Goal: Information Seeking & Learning: Find specific fact

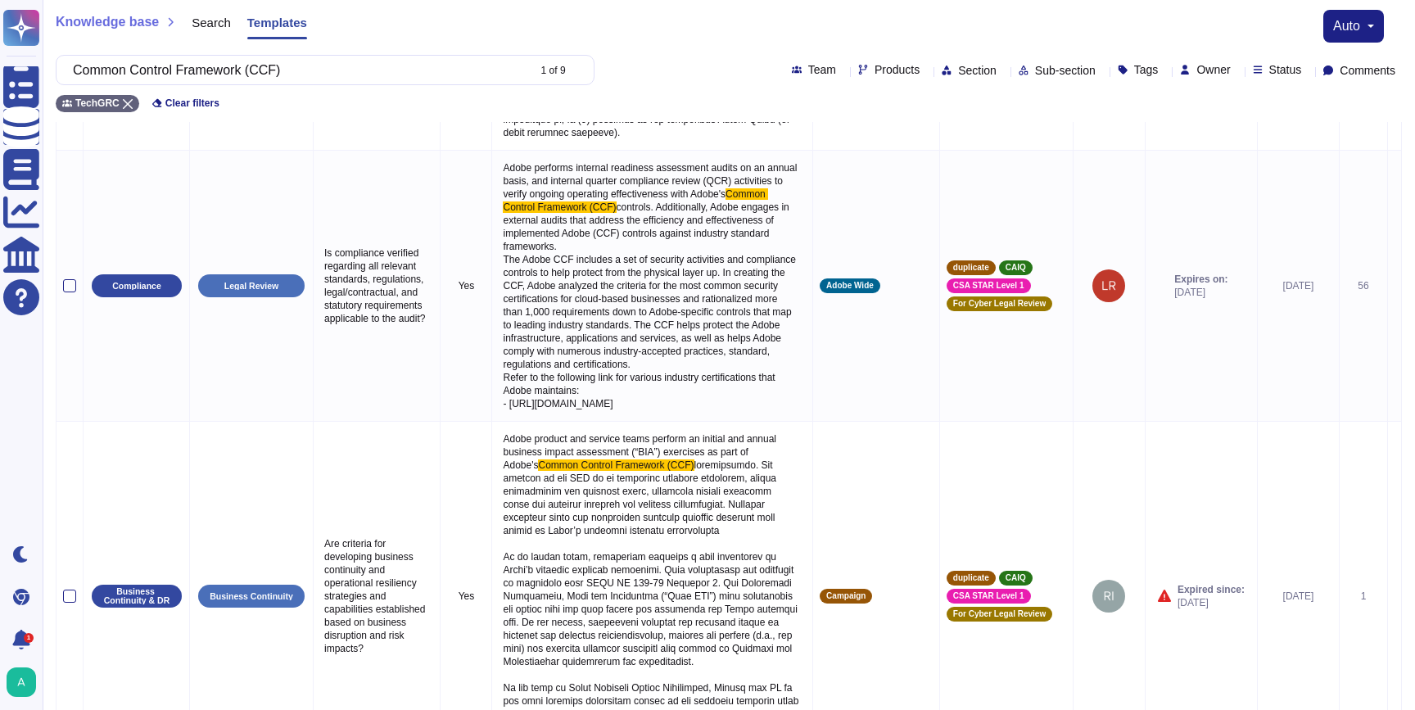
click at [309, 77] on input "Common Control Framework (CCF)" at bounding box center [296, 70] width 462 height 29
drag, startPoint x: 0, startPoint y: 0, endPoint x: 307, endPoint y: 77, distance: 316.6
click at [307, 77] on input "Common Control Framework (CCF)" at bounding box center [296, 70] width 462 height 29
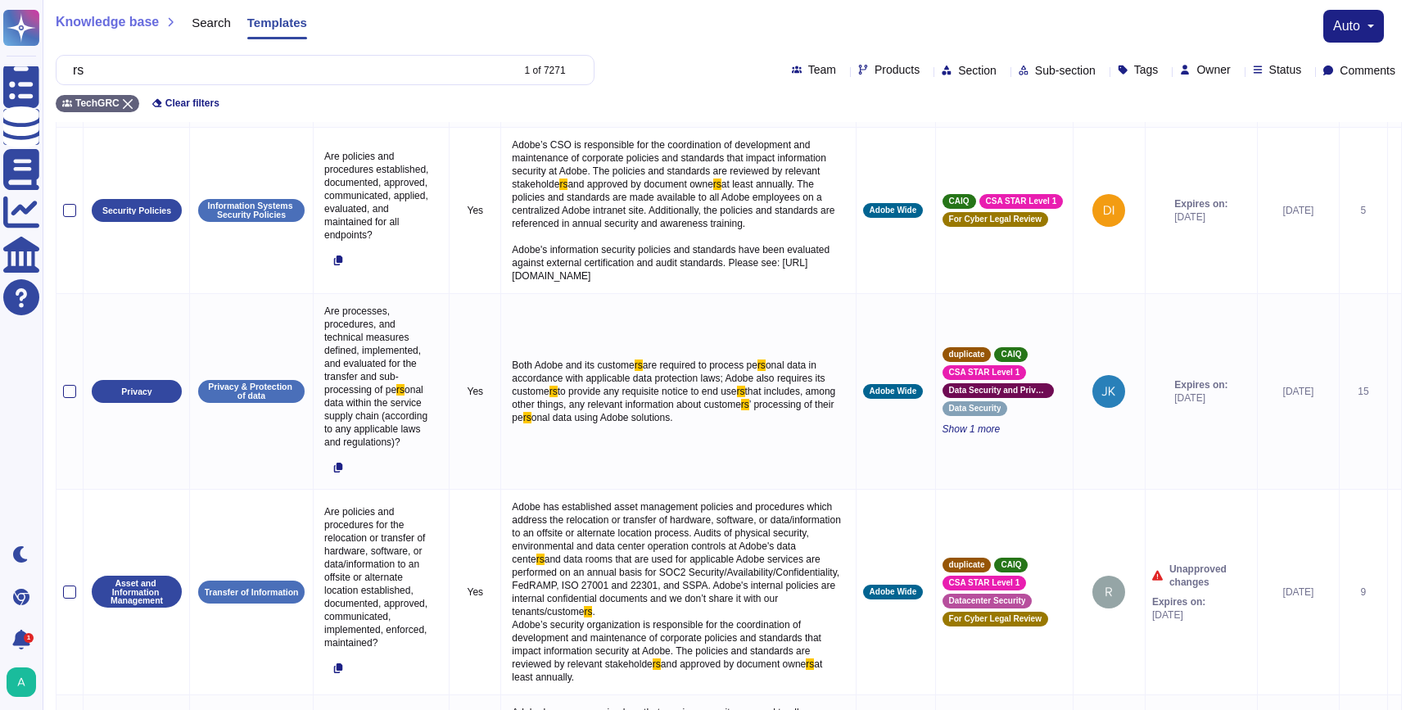
scroll to position [150, 0]
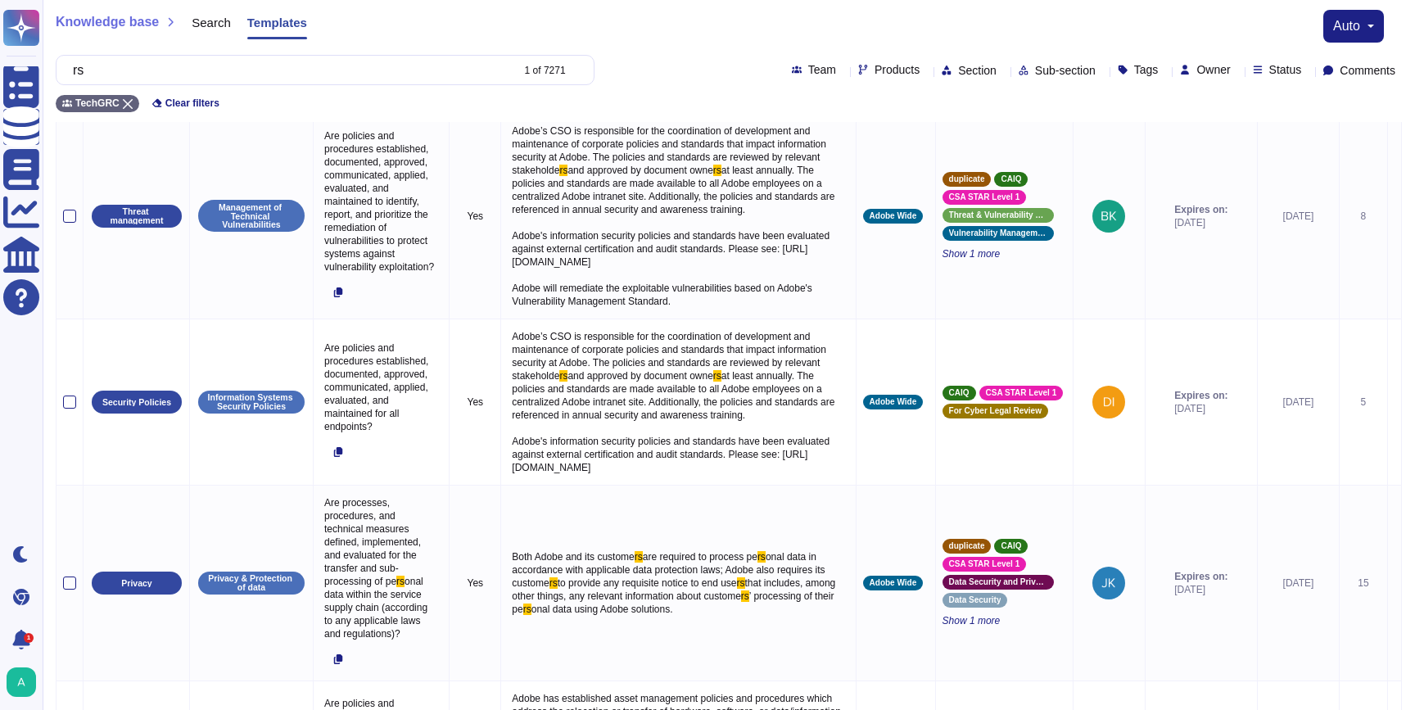
type input "r"
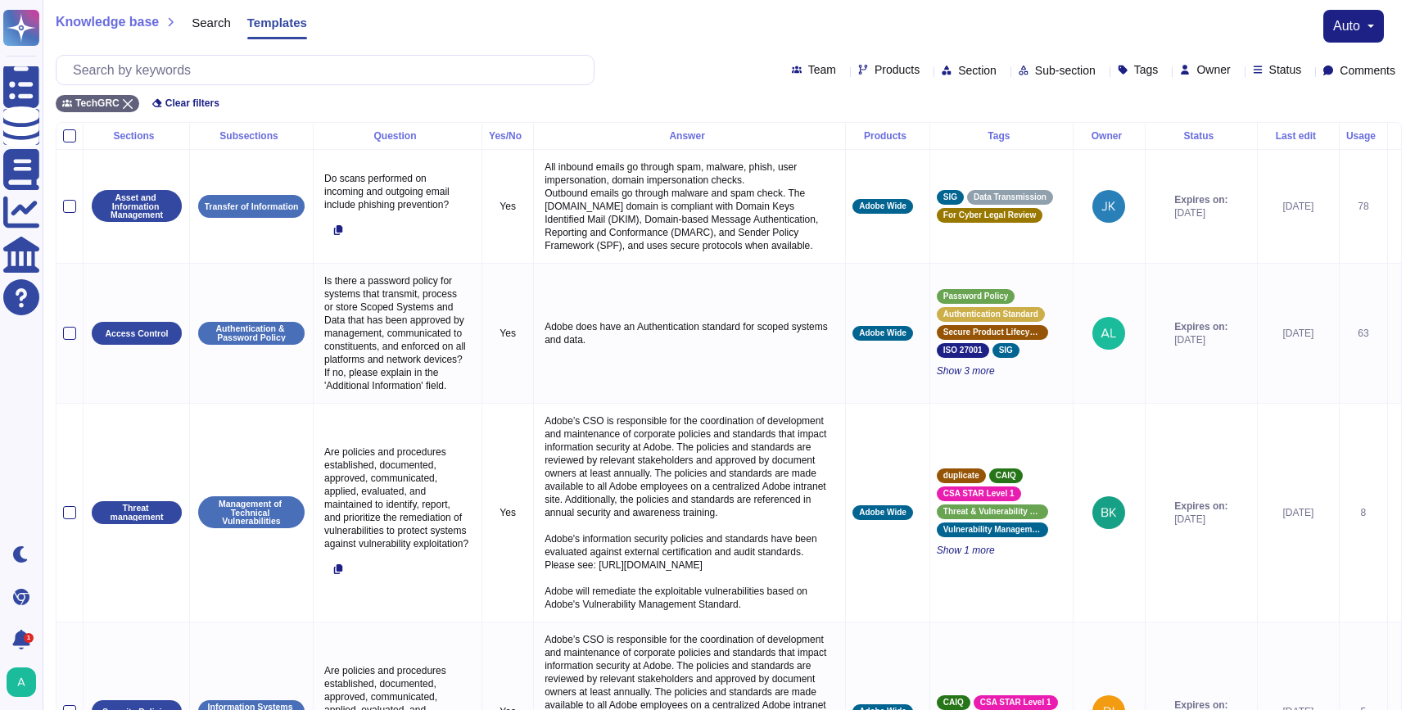
type input "i"
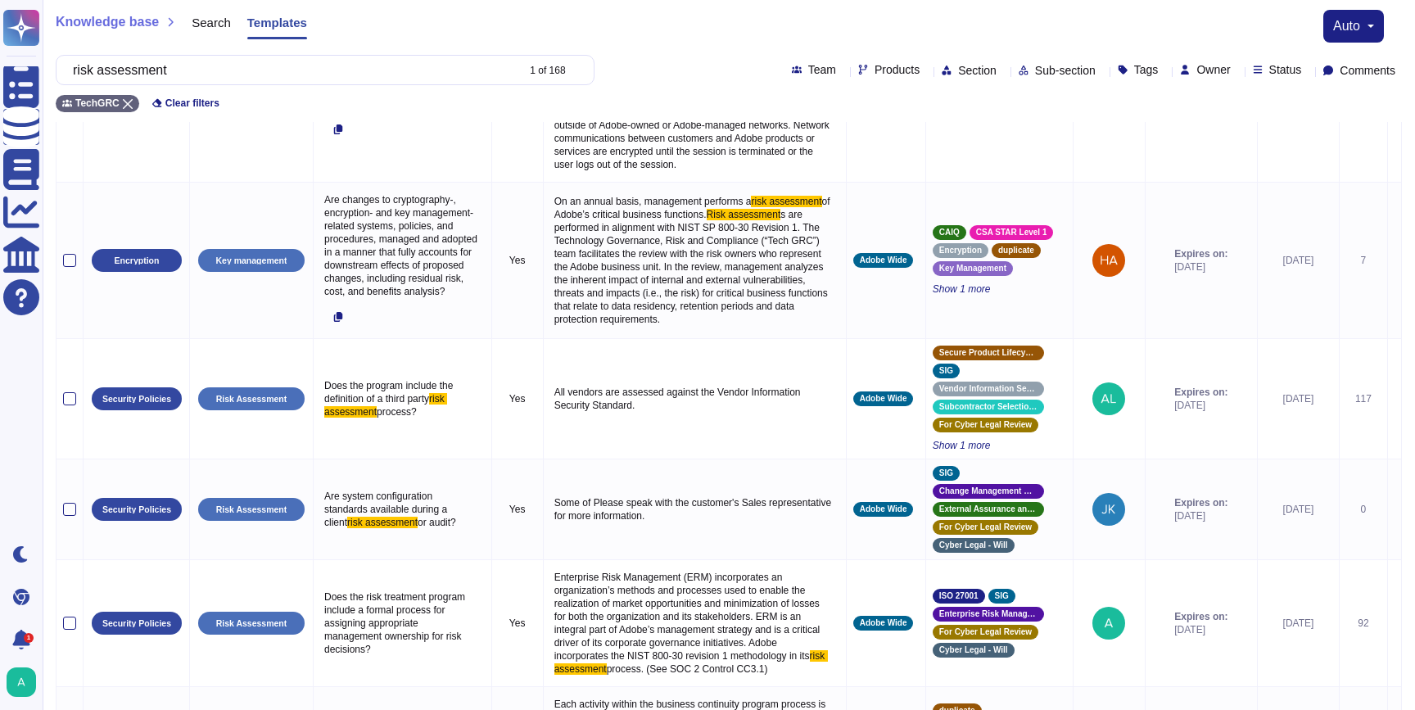
scroll to position [1428, 0]
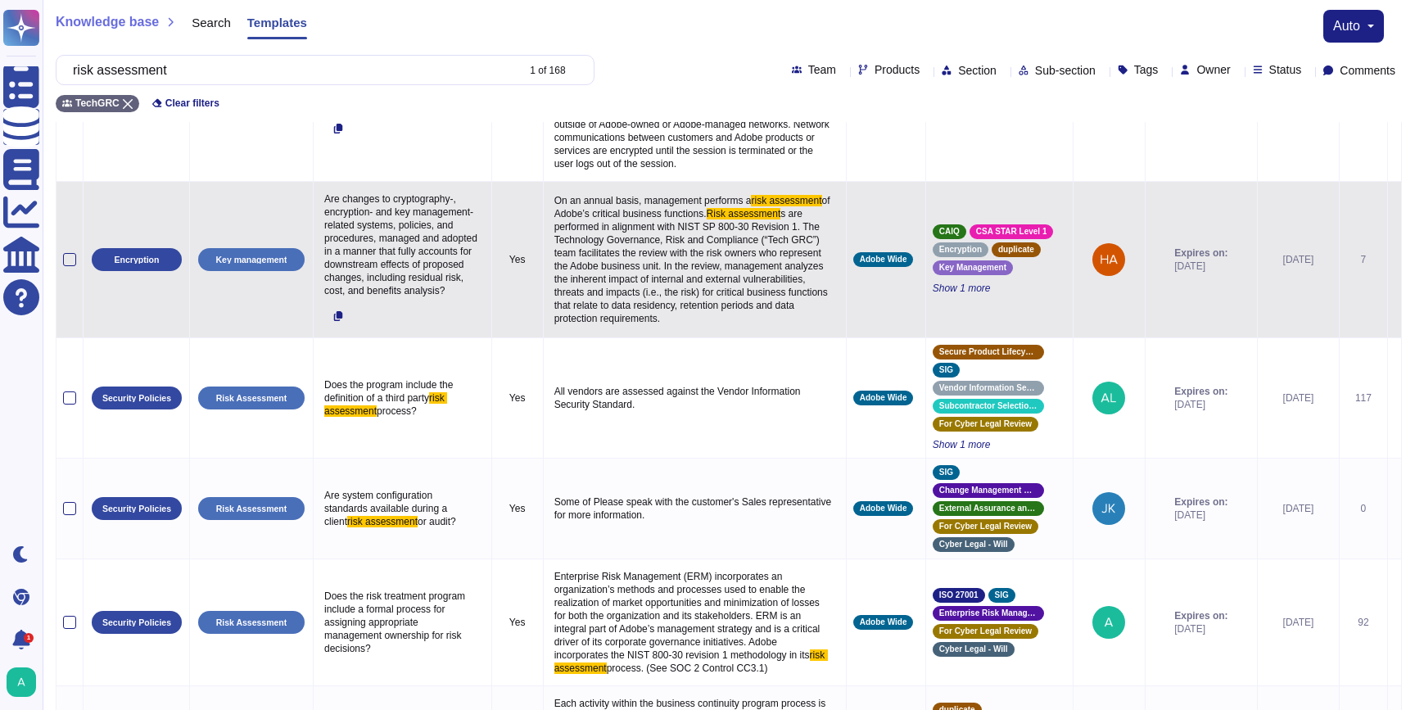
type input "risk assessment"
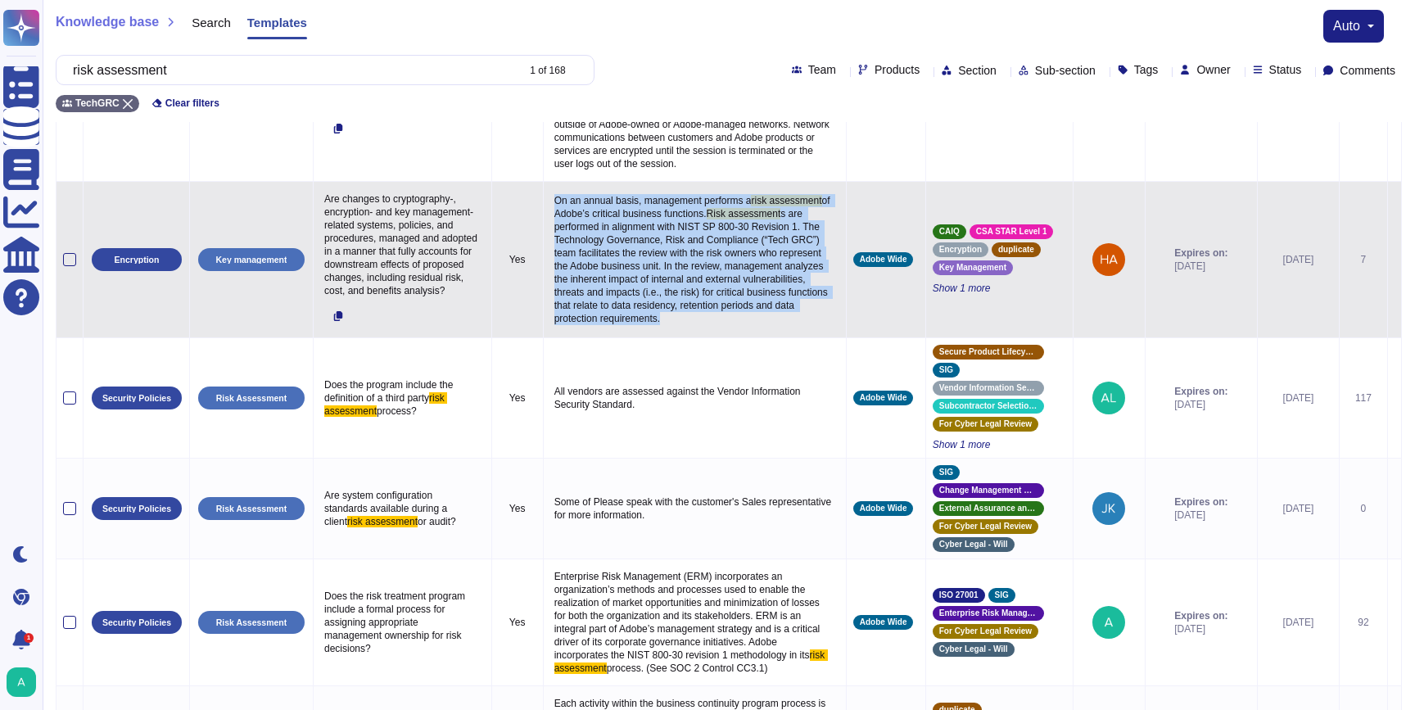
drag, startPoint x: 538, startPoint y: 329, endPoint x: 749, endPoint y: 456, distance: 246.4
click at [749, 329] on p "On an annual basis, management performs a risk assessment of Adobe’s critical b…" at bounding box center [694, 259] width 289 height 139
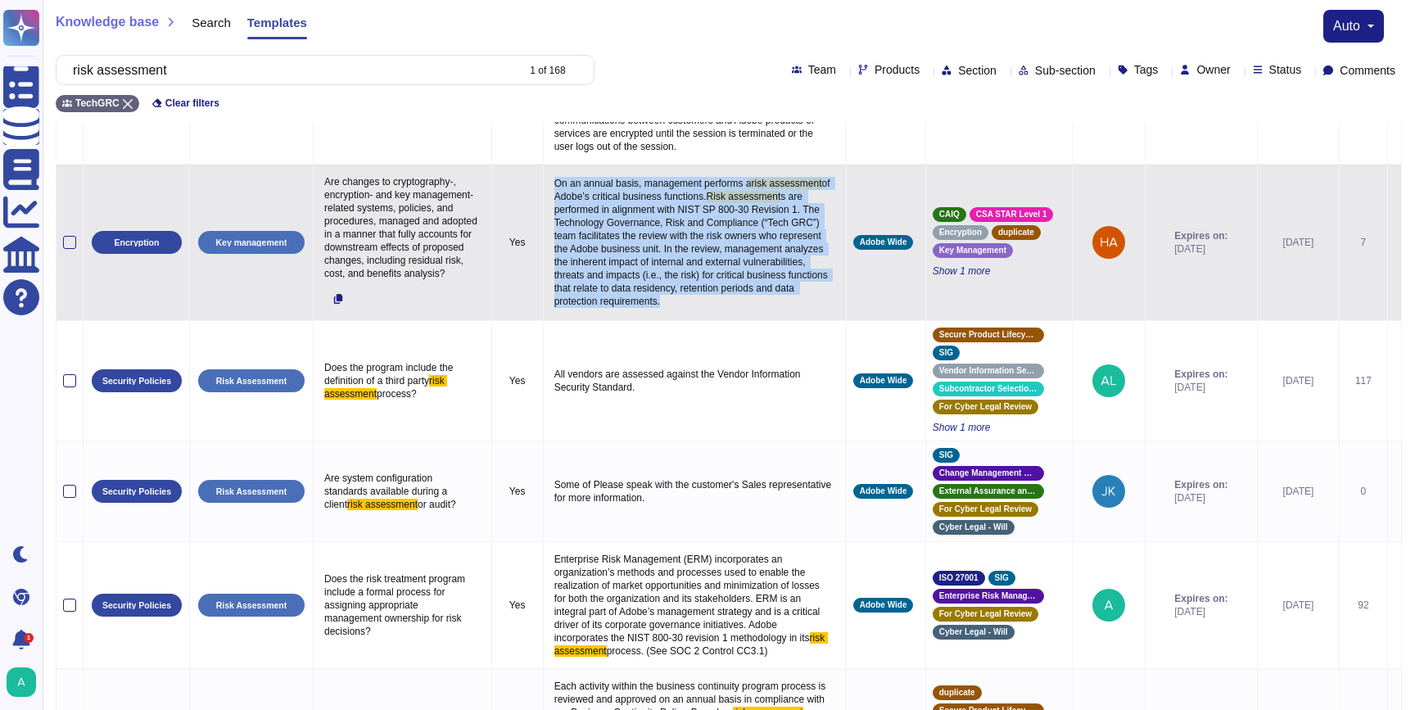
scroll to position [1449, 0]
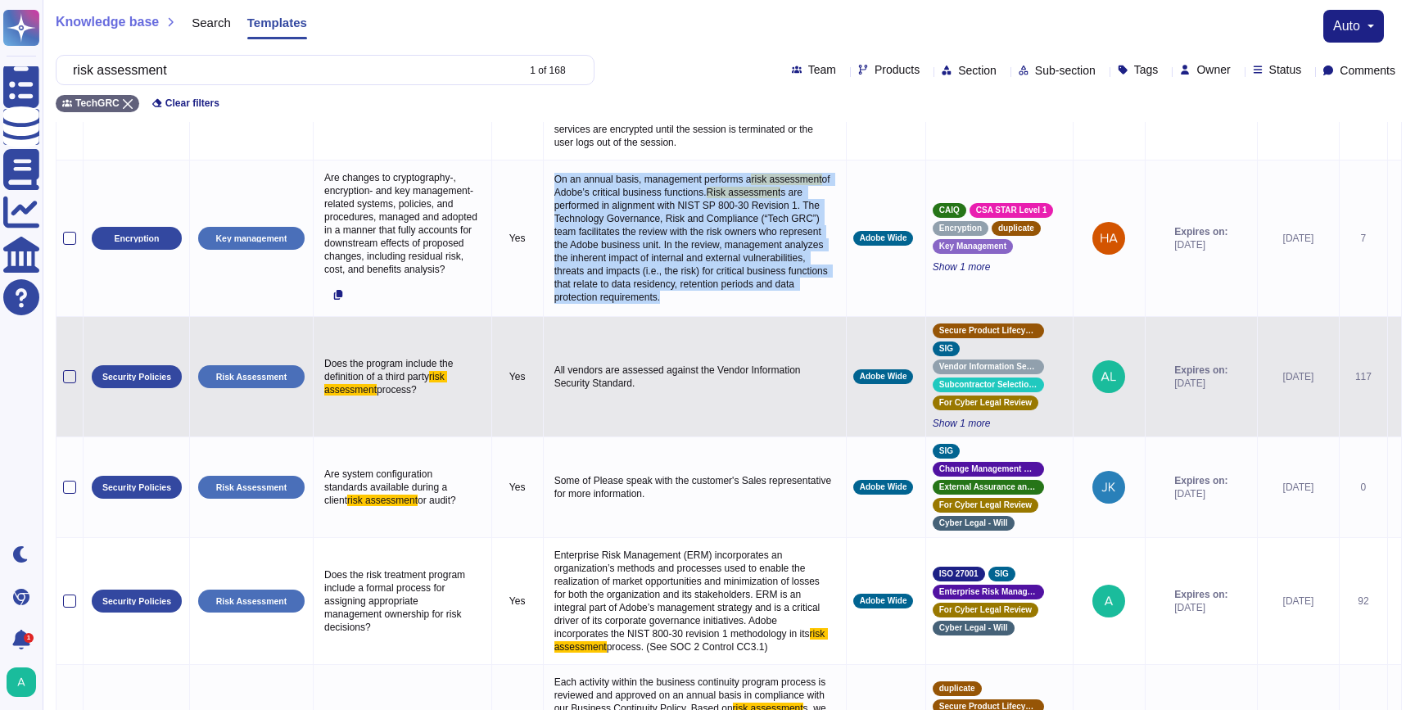
copy p "On an annual basis, management performs a risk assessment of Adobe’s critical b…"
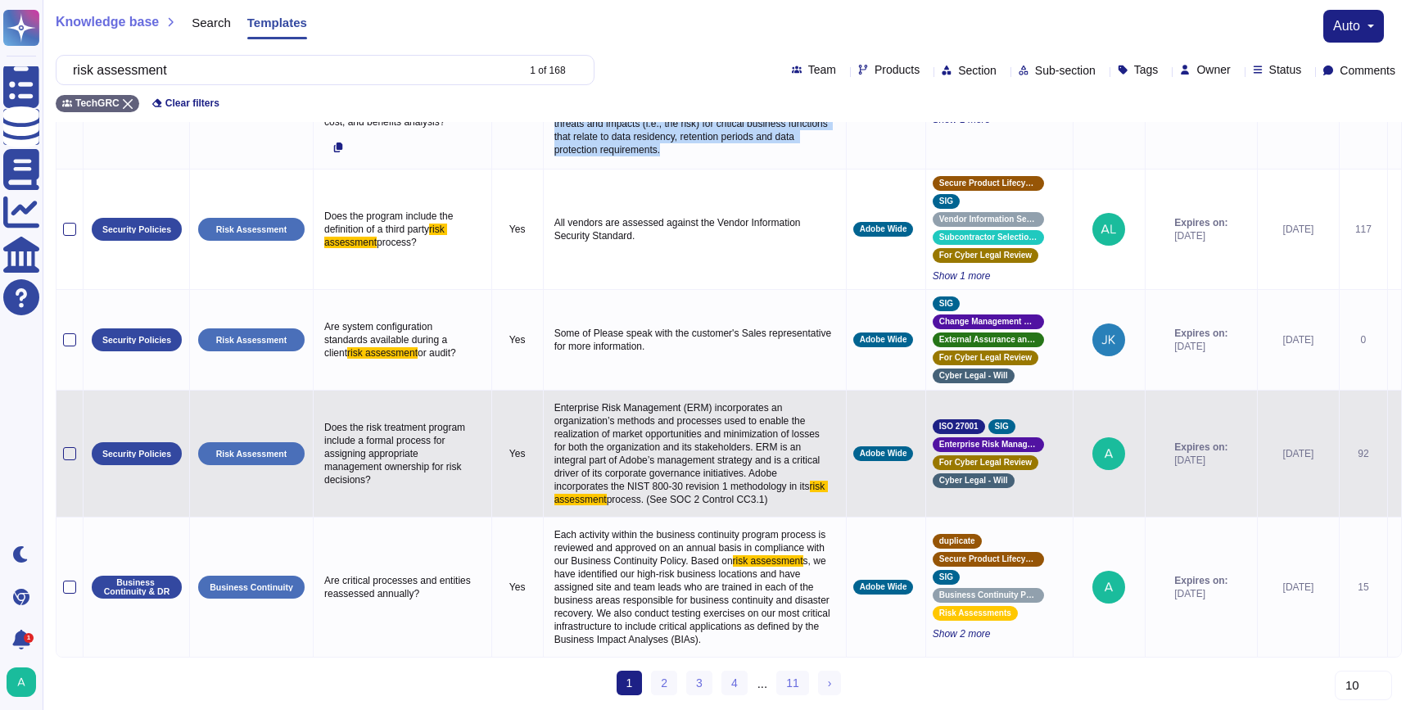
scroll to position [1779, 0]
